Goal: Transaction & Acquisition: Book appointment/travel/reservation

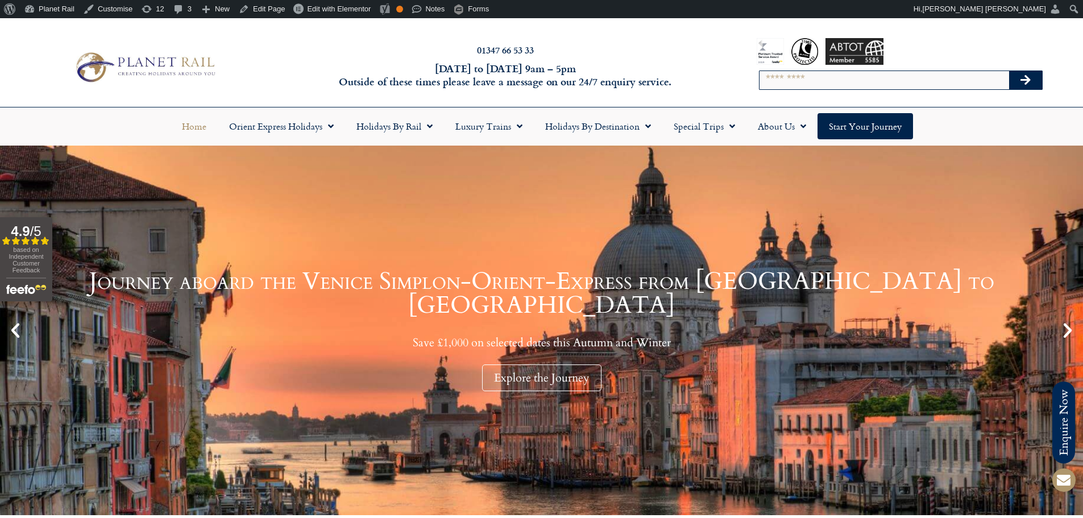
click at [812, 78] on input "Search" at bounding box center [883, 80] width 249 height 18
type input "******"
click at [1009, 71] on button "Search" at bounding box center [1025, 80] width 33 height 18
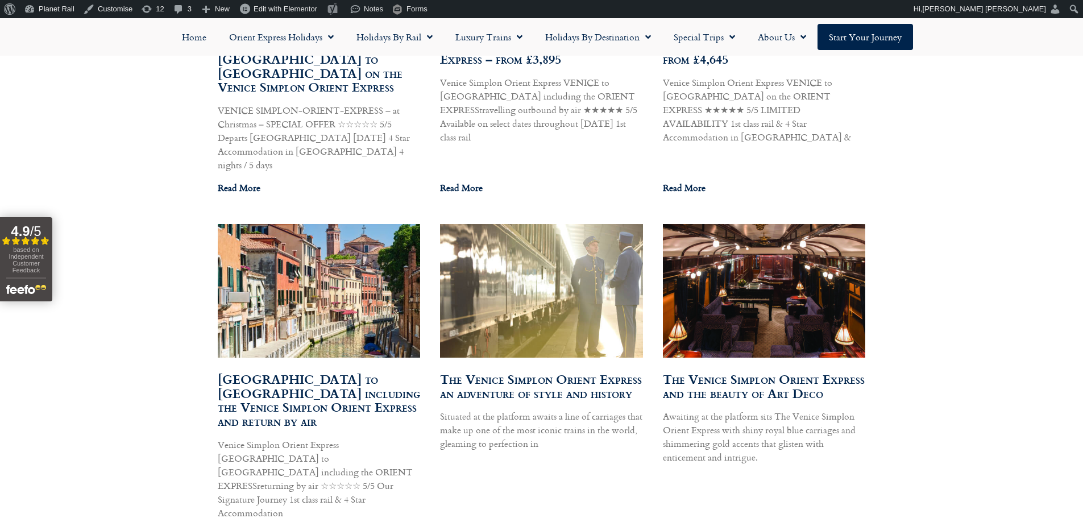
scroll to position [5251, 0]
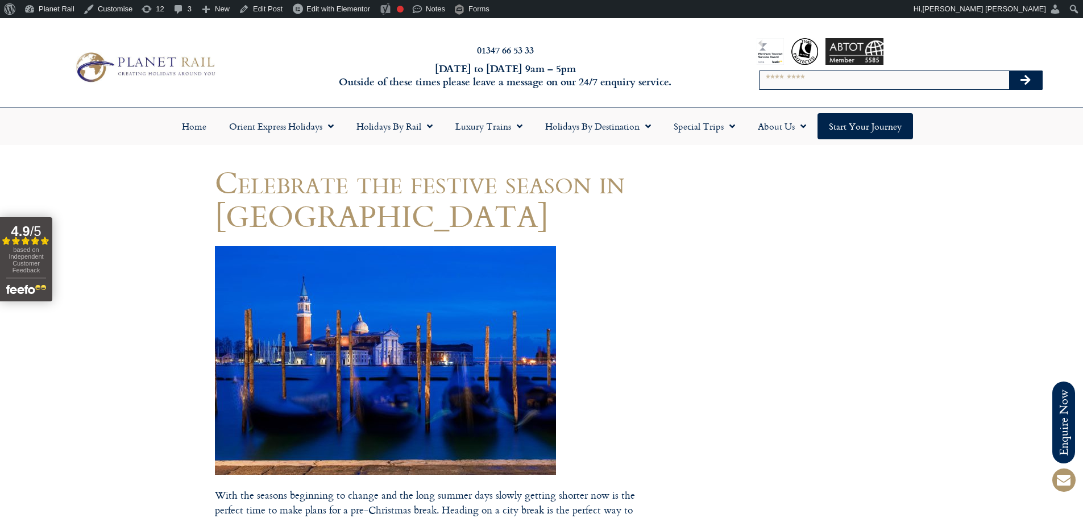
click at [775, 74] on input "Search" at bounding box center [883, 80] width 249 height 18
type input "*********"
click at [1009, 71] on button "Search" at bounding box center [1025, 80] width 33 height 18
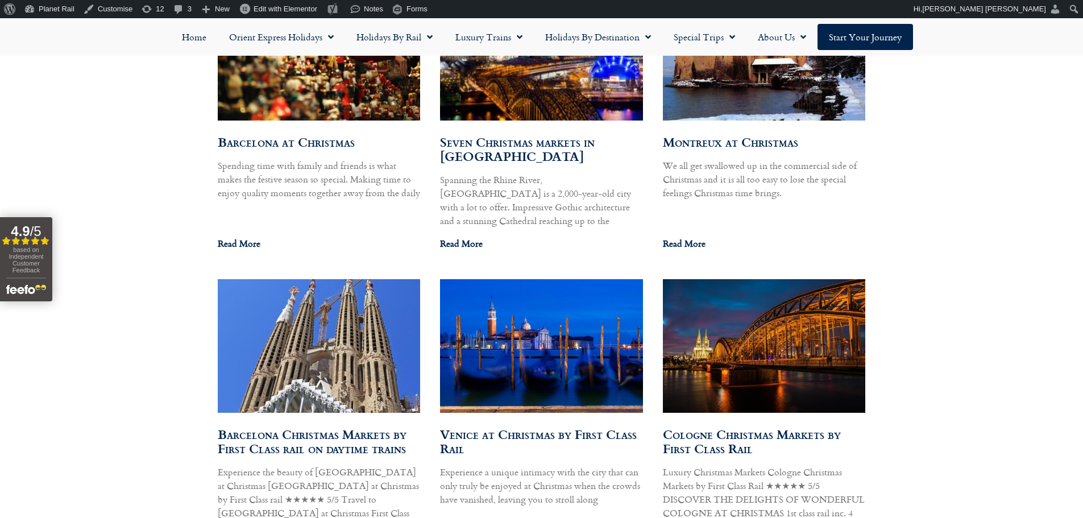
scroll to position [1137, 0]
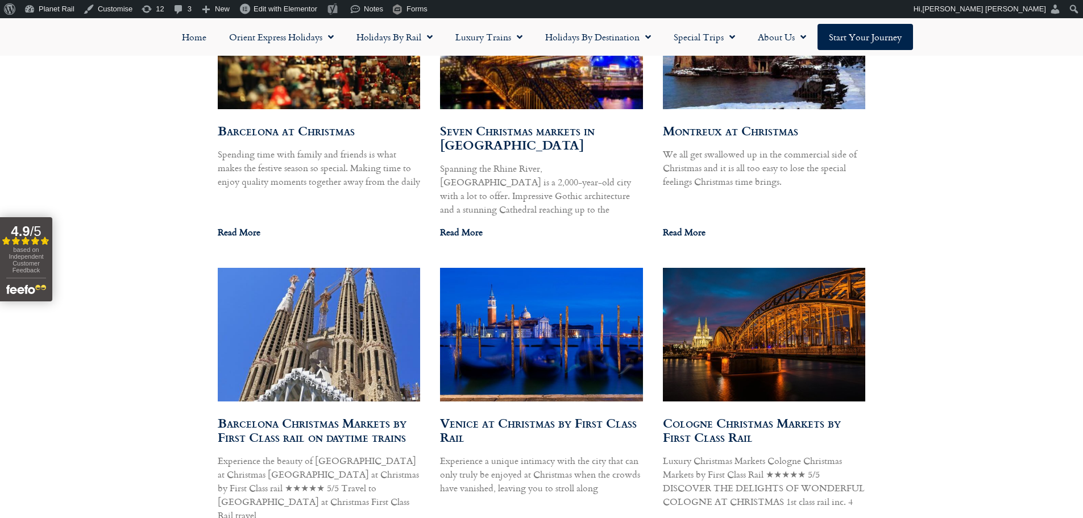
click at [535, 328] on img at bounding box center [541, 334] width 205 height 137
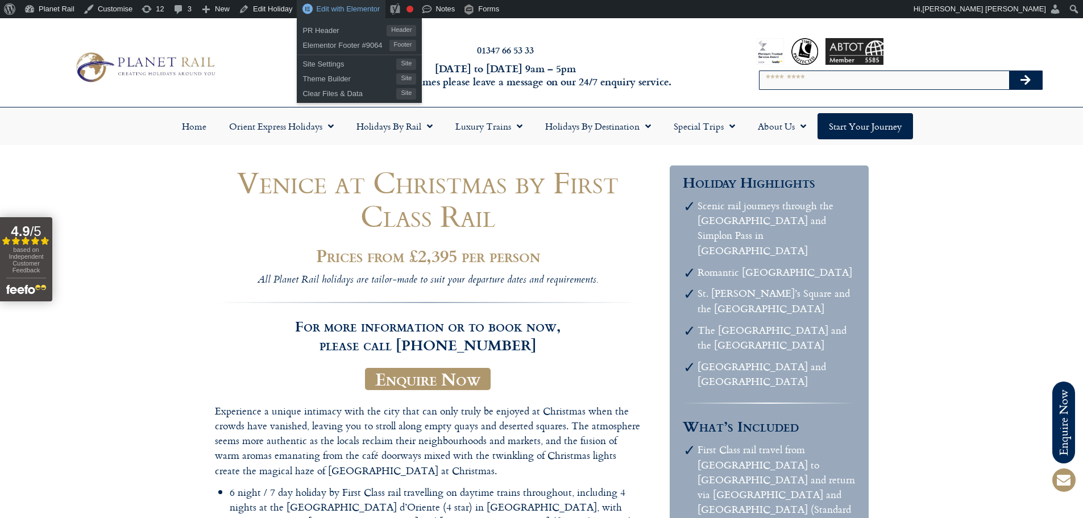
click at [328, 5] on span "Edit with Elementor" at bounding box center [348, 9] width 64 height 9
click at [325, 11] on span "Edit with Elementor" at bounding box center [348, 9] width 64 height 9
click at [325, 9] on span "Edit with Elementor" at bounding box center [348, 9] width 64 height 9
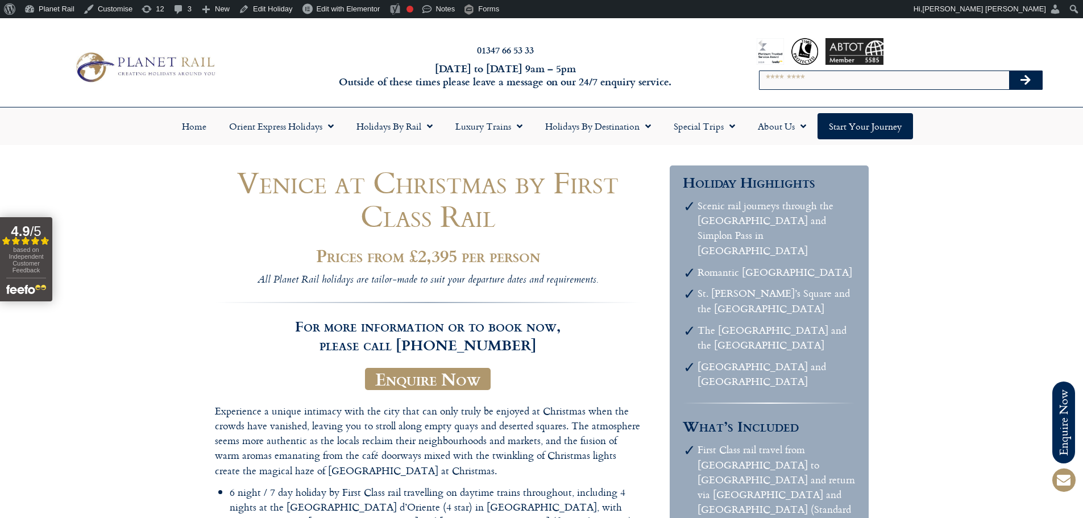
click at [265, 8] on link "Edit Holiday" at bounding box center [265, 9] width 63 height 18
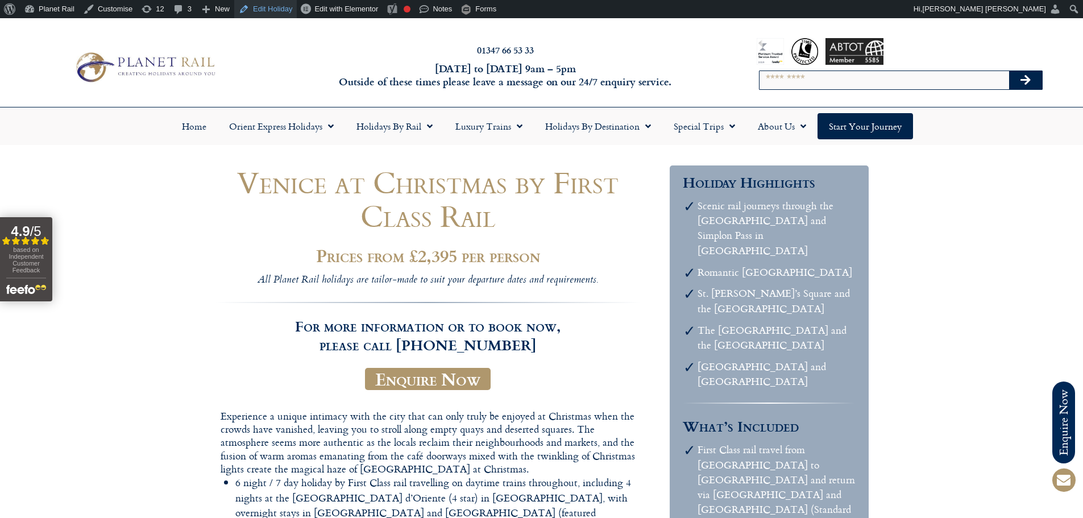
click at [275, 9] on link "Edit Holiday" at bounding box center [265, 9] width 63 height 18
drag, startPoint x: 409, startPoint y: 256, endPoint x: 488, endPoint y: 346, distance: 120.0
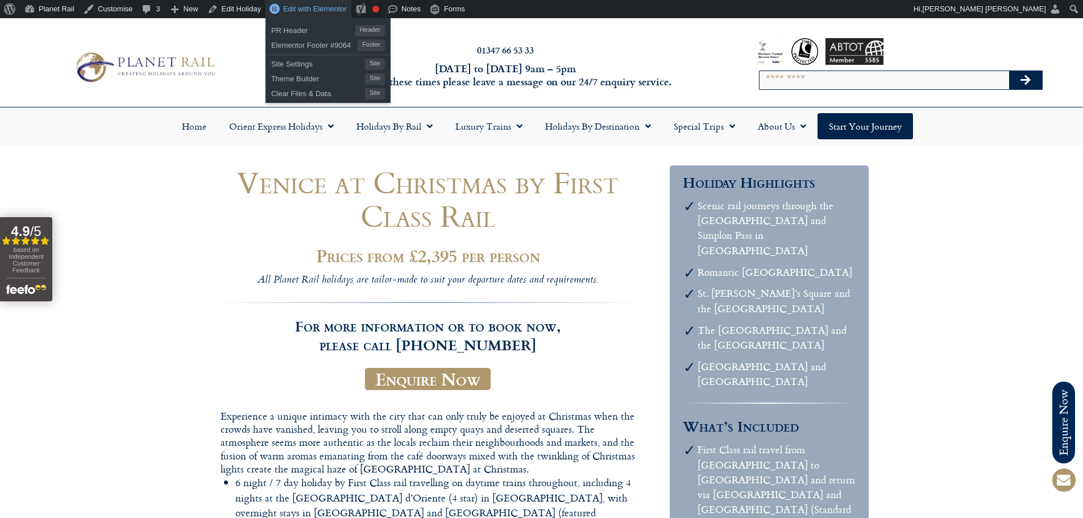
click at [283, 5] on span "Edit with Elementor" at bounding box center [315, 9] width 64 height 9
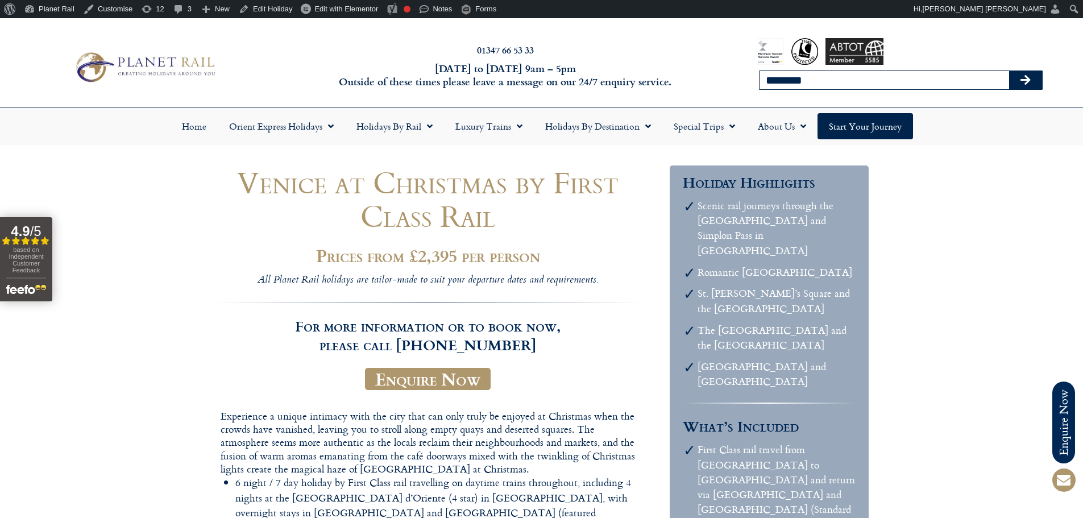
type input "********"
click at [1009, 71] on button "Search" at bounding box center [1025, 80] width 33 height 18
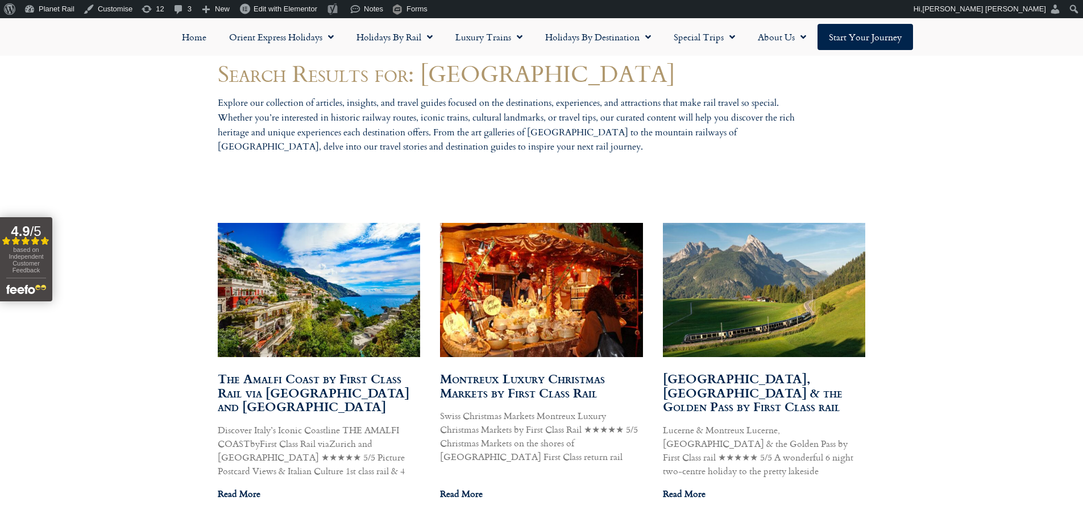
scroll to position [625, 0]
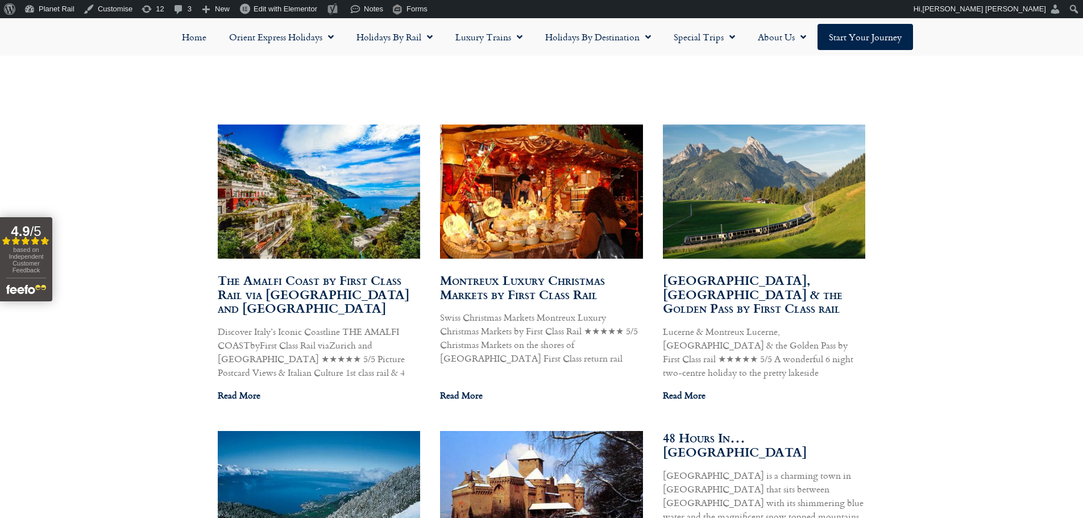
click at [543, 210] on img at bounding box center [540, 191] width 207 height 135
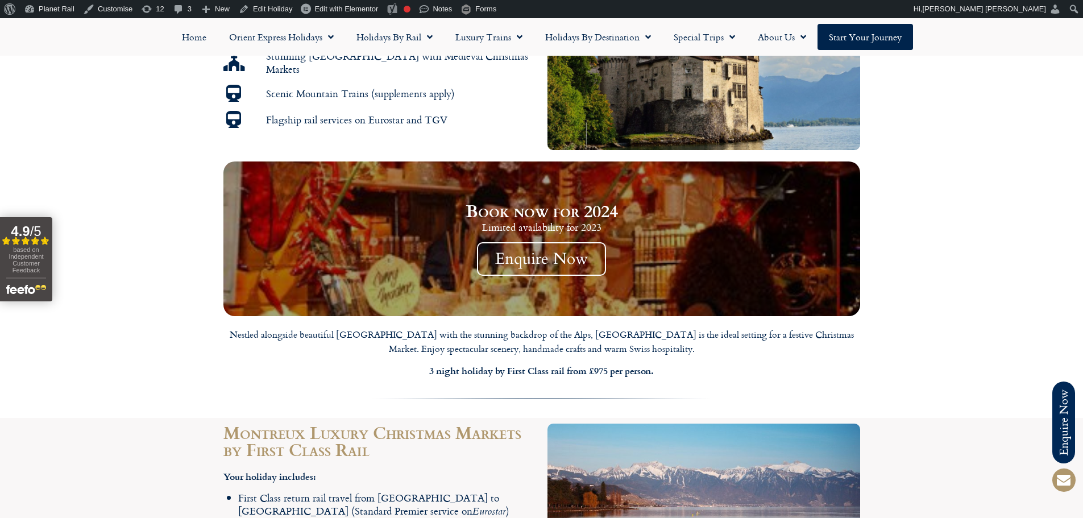
scroll to position [796, 0]
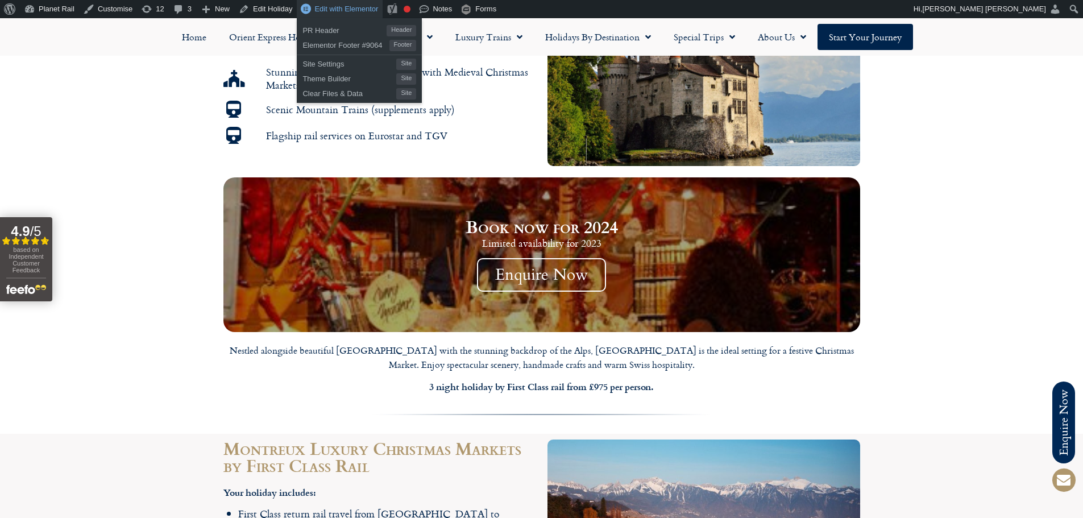
click at [356, 10] on span "Edit with Elementor" at bounding box center [346, 9] width 64 height 9
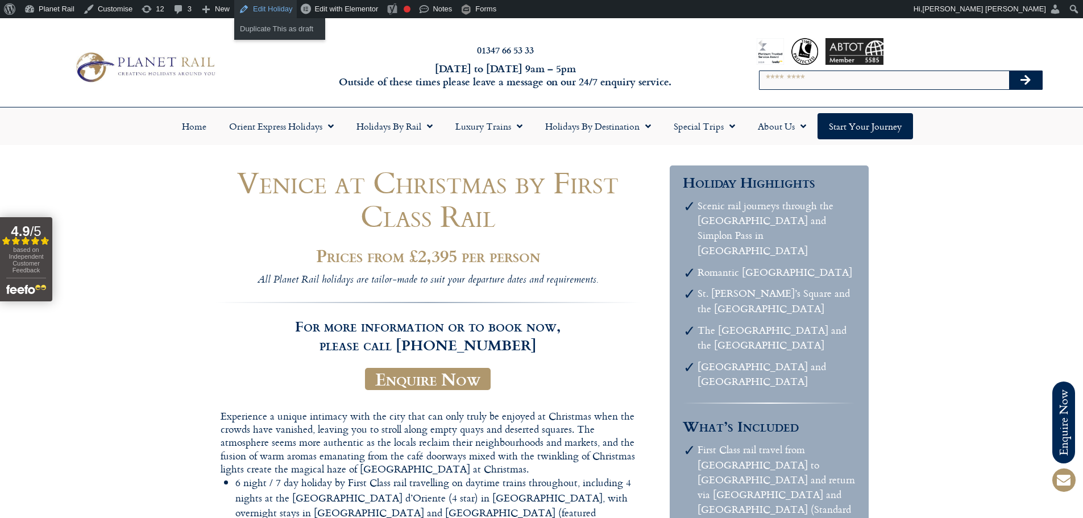
click at [268, 8] on link "Edit Holiday" at bounding box center [265, 9] width 63 height 18
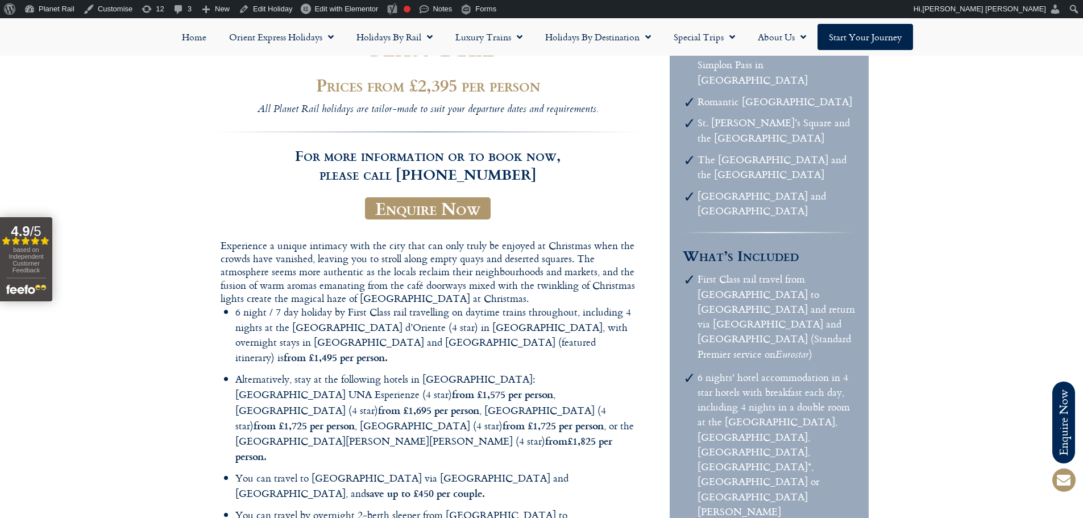
scroll to position [341, 0]
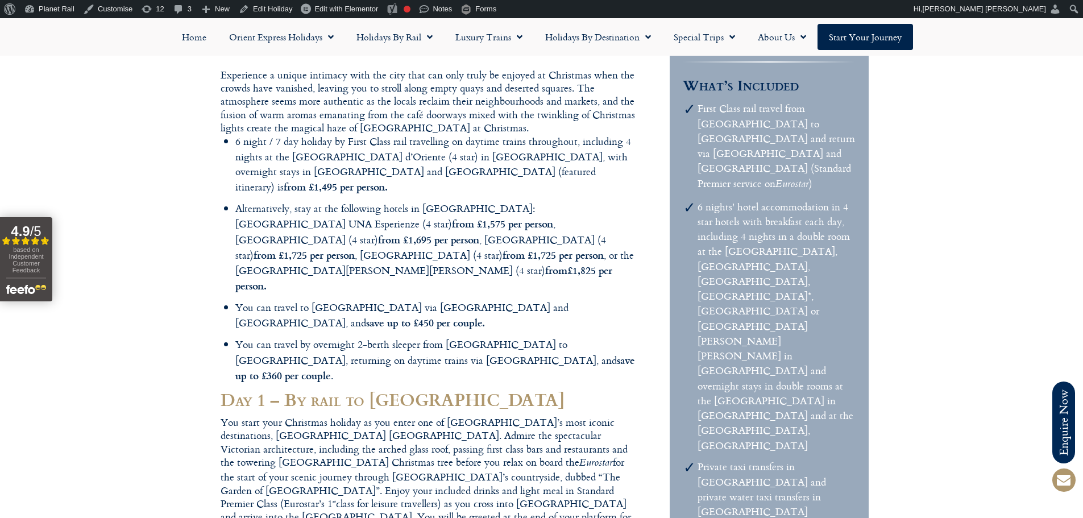
drag, startPoint x: 554, startPoint y: 240, endPoint x: 552, endPoint y: 258, distance: 17.7
drag, startPoint x: 585, startPoint y: 261, endPoint x: 346, endPoint y: 184, distance: 251.3
drag, startPoint x: 233, startPoint y: 139, endPoint x: 494, endPoint y: 197, distance: 267.2
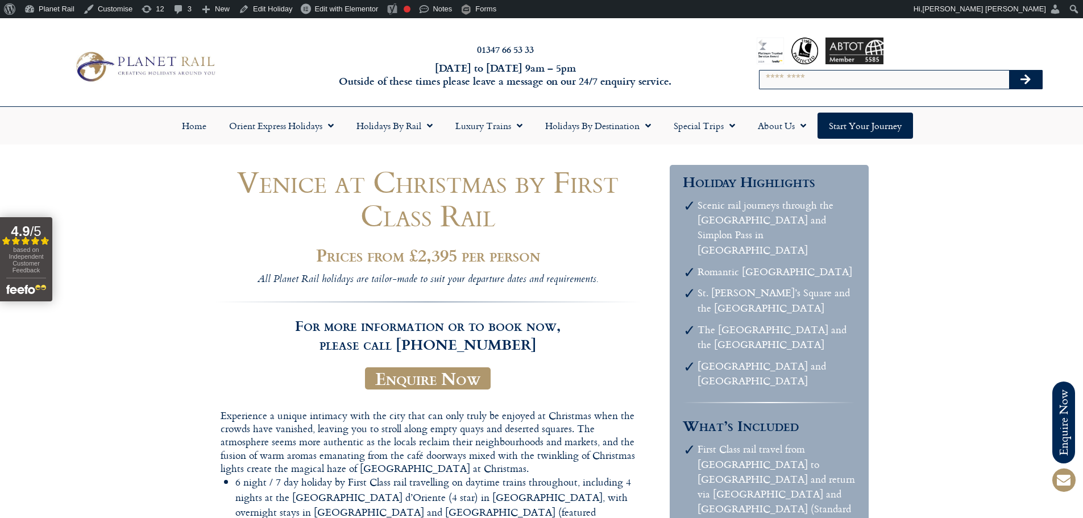
scroll to position [0, 0]
drag, startPoint x: 510, startPoint y: 346, endPoint x: 447, endPoint y: 346, distance: 63.7
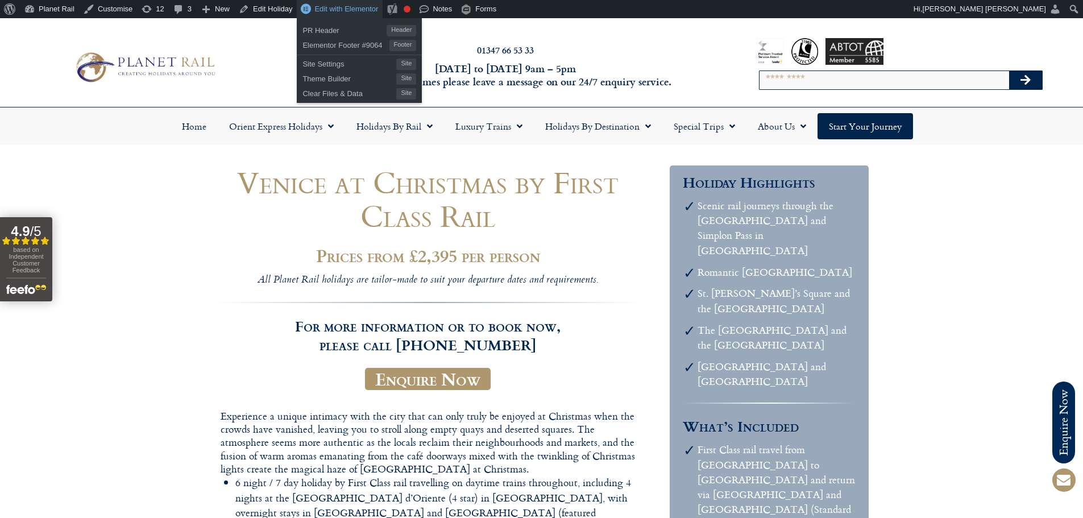
click at [338, 7] on span "Edit with Elementor" at bounding box center [346, 9] width 64 height 9
click at [344, 9] on span "Edit with Elementor" at bounding box center [346, 9] width 64 height 9
click at [308, 8] on link "Edit with Elementor" at bounding box center [340, 9] width 86 height 18
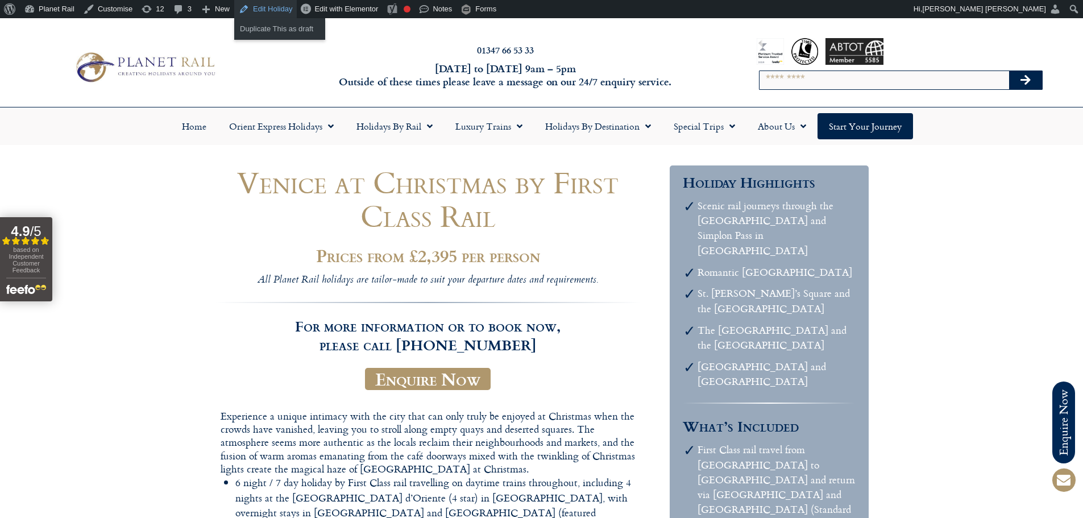
click at [274, 11] on link "Edit Holiday" at bounding box center [265, 9] width 63 height 18
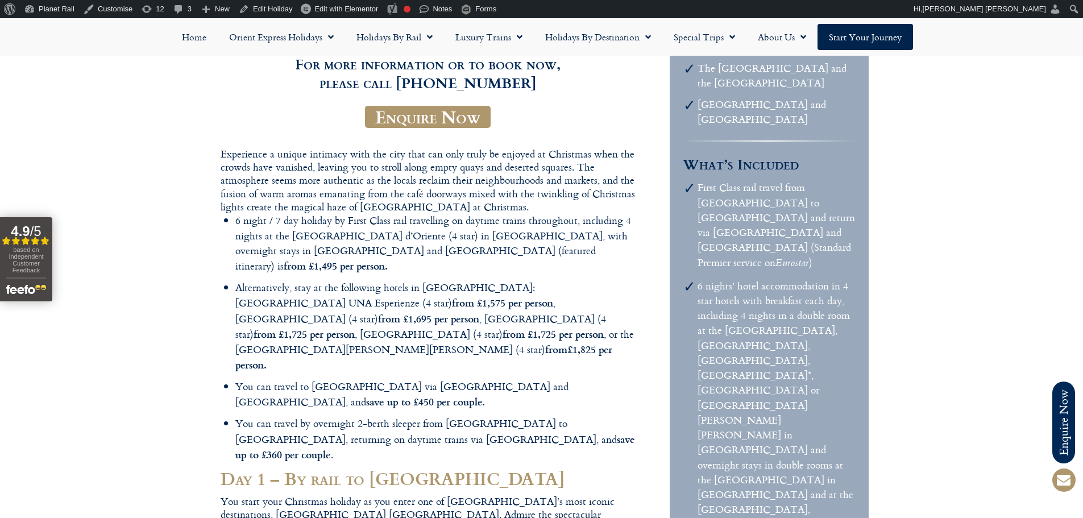
scroll to position [284, 0]
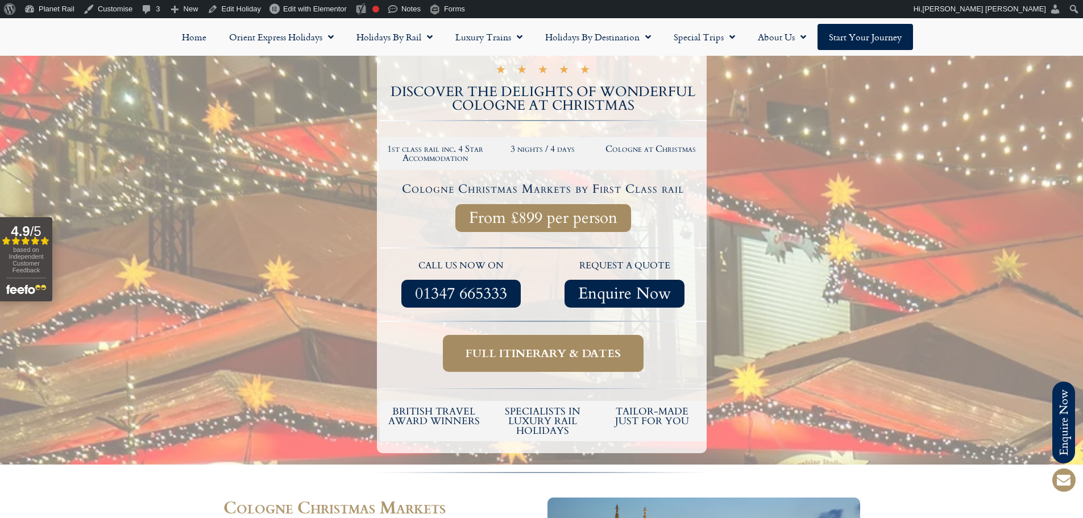
scroll to position [227, 0]
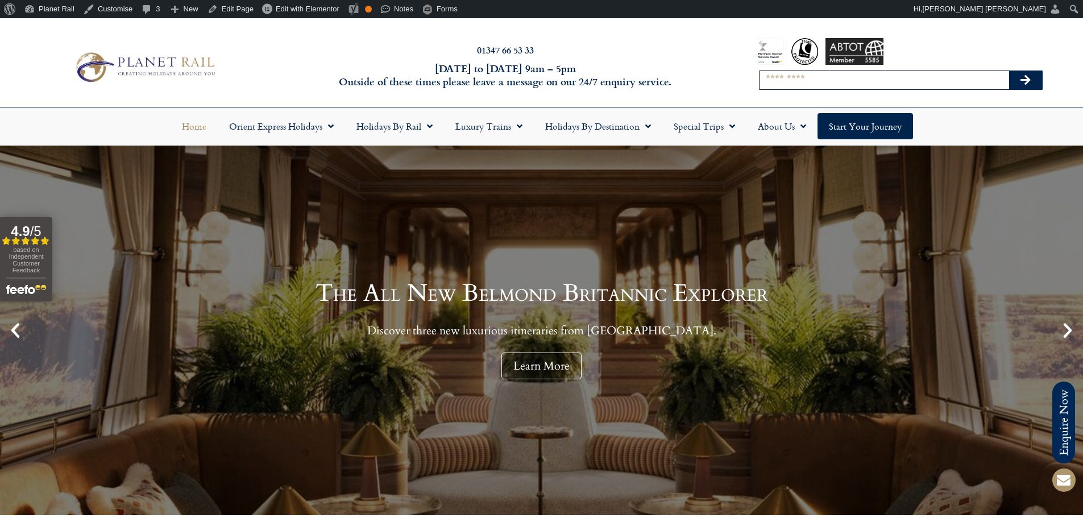
click at [780, 78] on input "Search" at bounding box center [883, 80] width 249 height 18
type input "*******"
click at [1009, 71] on button "Search" at bounding box center [1025, 80] width 33 height 18
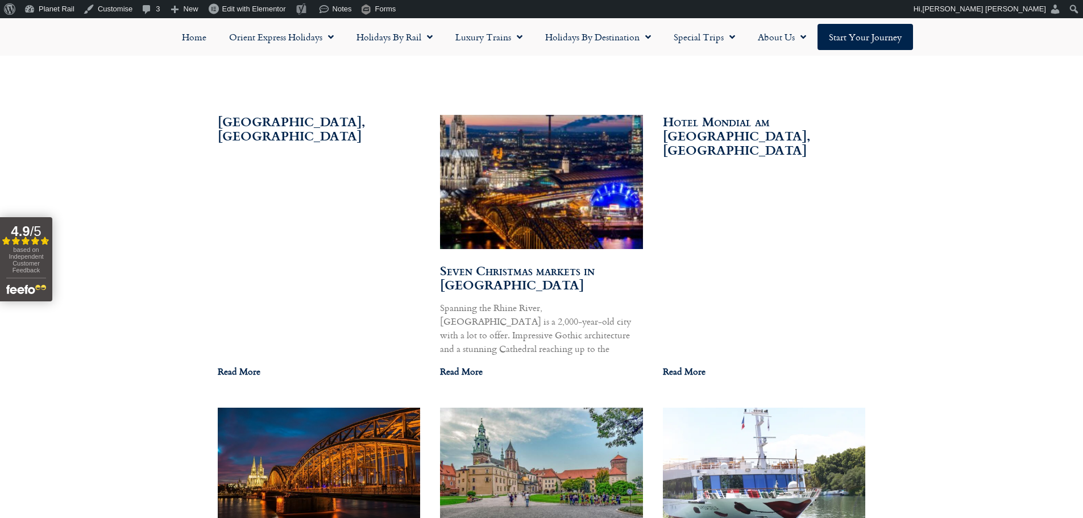
scroll to position [739, 0]
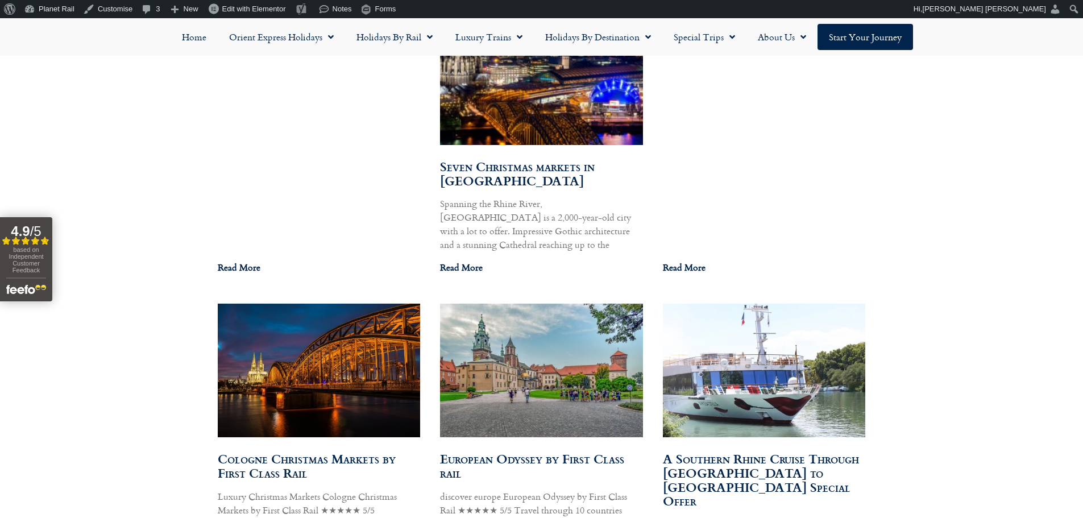
click at [371, 353] on img at bounding box center [318, 370] width 205 height 137
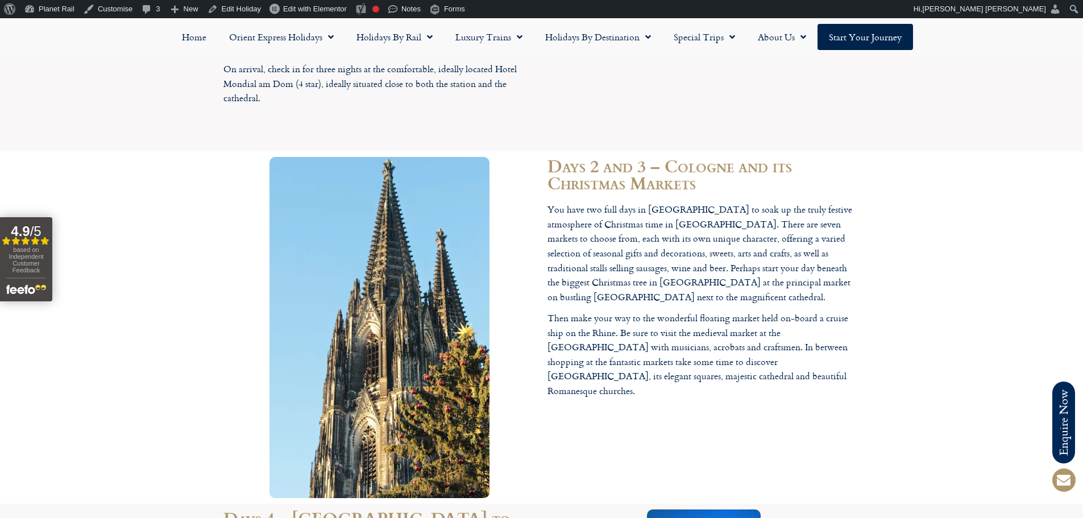
scroll to position [1080, 0]
